Goal: Navigation & Orientation: Understand site structure

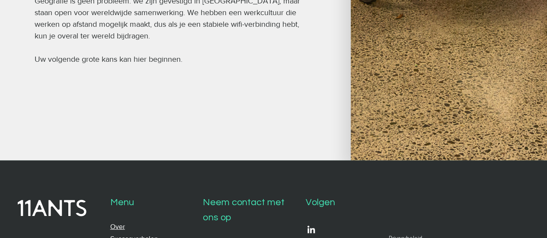
scroll to position [605, 0]
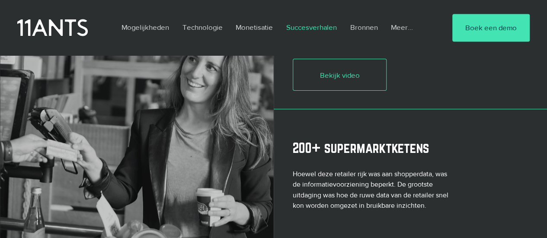
scroll to position [865, 0]
